Goal: Information Seeking & Learning: Find specific fact

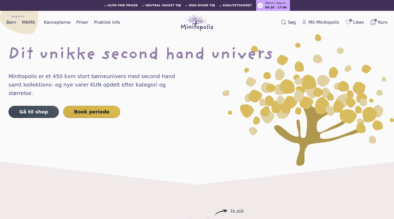
click at [265, 7] on span "09:30 - 17:00" at bounding box center [276, 8] width 22 height 4
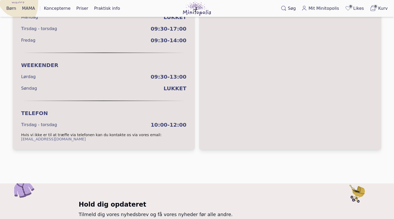
scroll to position [49, 0]
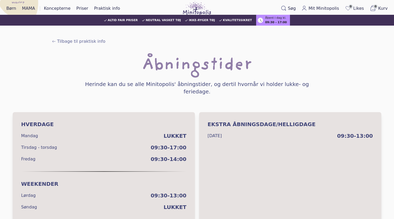
scroll to position [363, 0]
